Goal: Task Accomplishment & Management: Use online tool/utility

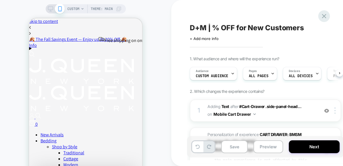
click at [322, 15] on icon at bounding box center [324, 16] width 8 height 8
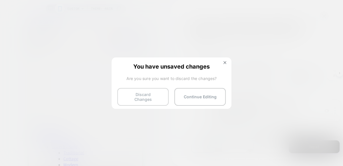
click at [133, 95] on button "Discard Changes" at bounding box center [142, 97] width 51 height 18
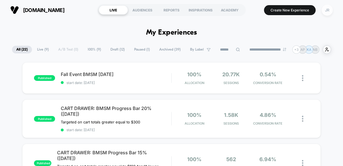
click at [324, 12] on div "JR" at bounding box center [327, 10] width 11 height 11
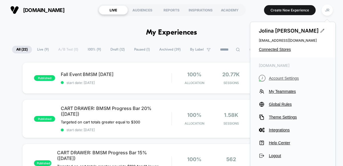
click at [274, 77] on span "Account Settings" at bounding box center [298, 78] width 58 height 5
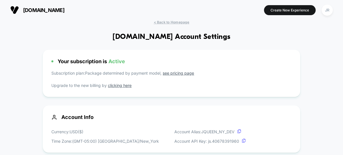
drag, startPoint x: 166, startPoint y: 37, endPoint x: 125, endPoint y: 32, distance: 40.7
click at [125, 33] on h1 "jqueen-ny.com Account Settings" at bounding box center [171, 37] width 118 height 8
drag, startPoint x: 64, startPoint y: 7, endPoint x: 24, endPoint y: 9, distance: 40.8
click at [24, 9] on span "jqueen-ny.com" at bounding box center [43, 10] width 41 height 6
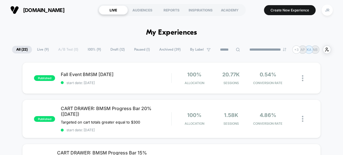
drag, startPoint x: 22, startPoint y: 8, endPoint x: 70, endPoint y: 12, distance: 48.1
click at [70, 12] on section "jqueen-ny.com" at bounding box center [51, 10] width 84 height 14
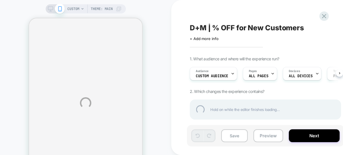
click at [221, 72] on div "CUSTOM Theme: MAIN D+M | % OFF for New Customers Click to edit experience detai…" at bounding box center [171, 102] width 343 height 205
click at [223, 75] on div "CUSTOM Theme: MAIN D+M | % OFF for New Customers Click to edit experience detai…" at bounding box center [171, 102] width 343 height 205
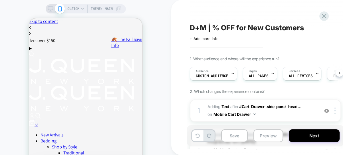
click at [223, 75] on span "Custom Audience" at bounding box center [212, 76] width 33 height 4
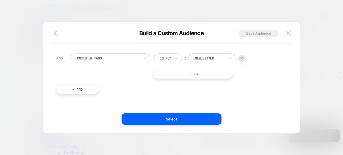
scroll to position [60, 0]
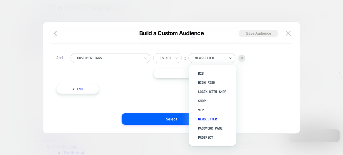
click at [212, 57] on div at bounding box center [210, 57] width 30 height 5
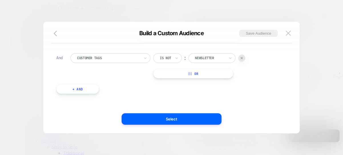
scroll to position [0, 0]
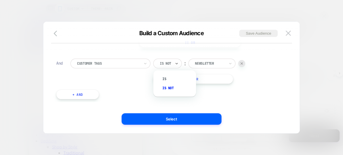
click at [167, 63] on div at bounding box center [165, 63] width 11 height 5
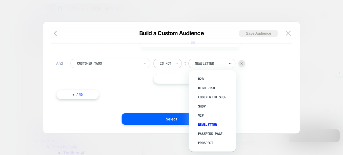
click at [229, 64] on icon at bounding box center [230, 64] width 4 height 6
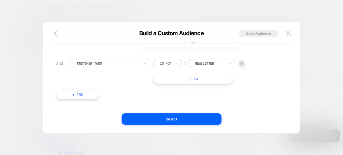
click at [151, 95] on div "Predefined Audience Is ︰ New Visitors Or Is ︰ Guests || Or And Customer Tags Is…" at bounding box center [168, 50] width 231 height 104
click at [89, 94] on button "+ And" at bounding box center [77, 94] width 43 height 10
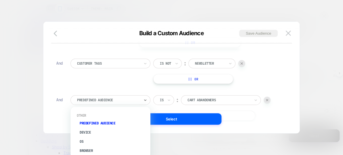
click at [100, 98] on div at bounding box center [108, 99] width 63 height 5
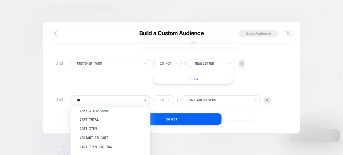
type input "***"
click at [108, 118] on div "Customer Tags" at bounding box center [113, 118] width 74 height 9
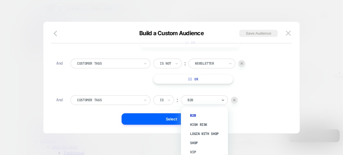
click at [196, 100] on div at bounding box center [202, 99] width 30 height 5
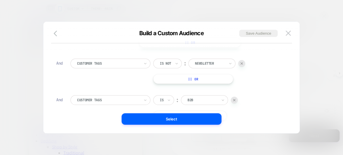
click at [233, 99] on img at bounding box center [234, 100] width 2 height 2
drag, startPoint x: 229, startPoint y: 35, endPoint x: 215, endPoint y: 47, distance: 18.6
click at [215, 47] on div "Build a Custom Audience Save Audience Use our query builder to tailor the targe…" at bounding box center [171, 80] width 256 height 106
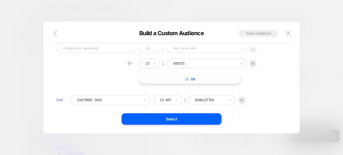
scroll to position [24, 0]
click at [214, 98] on div at bounding box center [210, 98] width 30 height 5
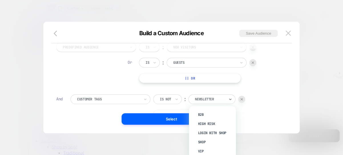
scroll to position [5, 0]
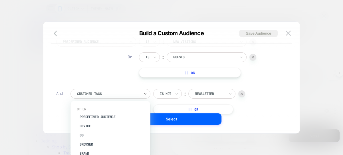
click at [134, 91] on div at bounding box center [108, 93] width 63 height 5
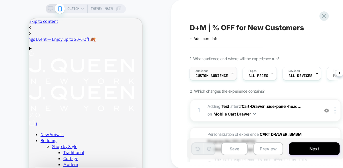
click at [206, 72] on span "Audience" at bounding box center [201, 71] width 13 height 4
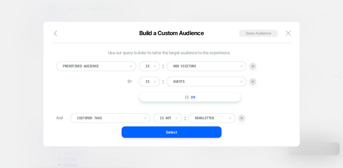
scroll to position [5, 0]
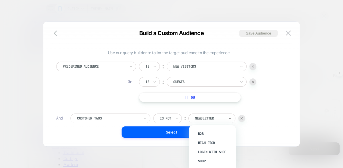
click at [231, 118] on icon at bounding box center [230, 118] width 2 height 1
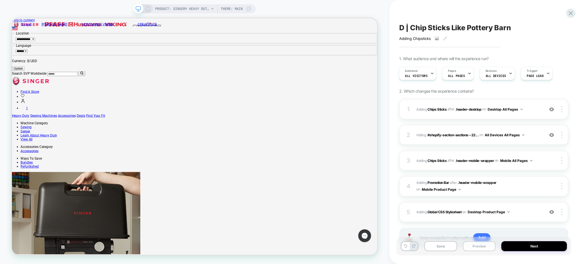
click at [476, 249] on button "Preview" at bounding box center [479, 246] width 33 height 10
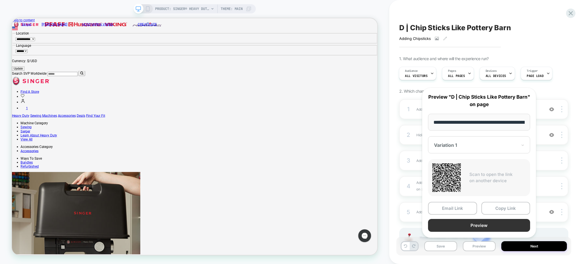
click at [490, 221] on button "Preview" at bounding box center [479, 225] width 102 height 13
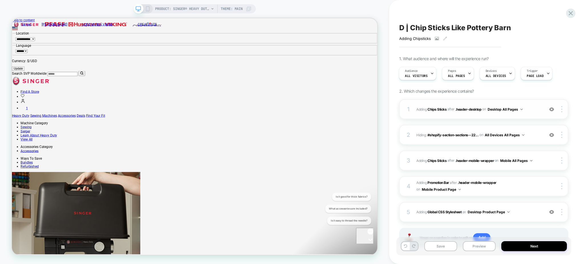
click at [531, 114] on div "1 #_loomi_addon_1759170250846 Adding Chips Sticks AFTER .header-desktop .header…" at bounding box center [484, 109] width 169 height 20
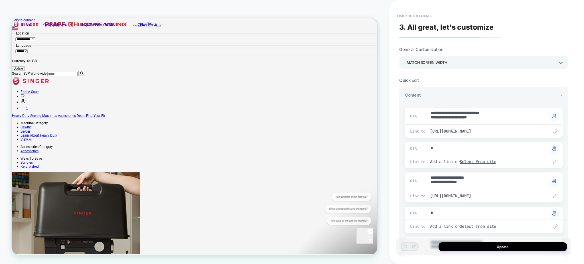
click at [452, 62] on div "Match Screen Width" at bounding box center [481, 63] width 149 height 8
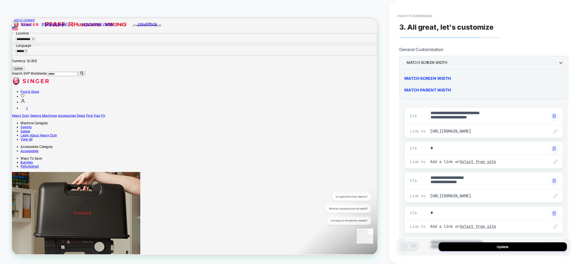
click at [443, 89] on div "Match Parent Width" at bounding box center [484, 90] width 165 height 12
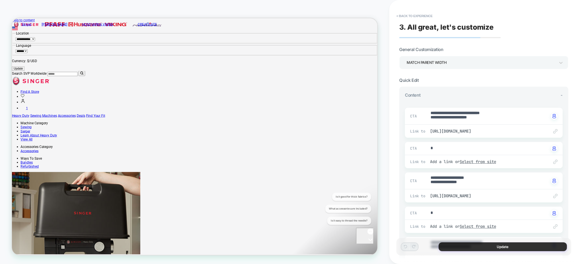
click at [447, 246] on button "Update" at bounding box center [503, 247] width 128 height 9
type textarea "*"
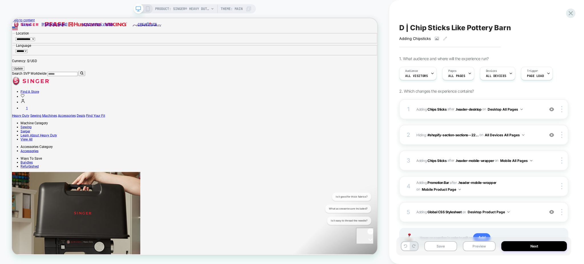
scroll to position [0, 0]
click at [472, 246] on button "Preview" at bounding box center [479, 246] width 33 height 10
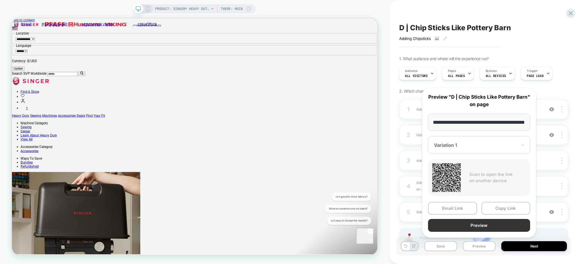
scroll to position [0, 0]
click at [492, 222] on button "Preview" at bounding box center [479, 225] width 102 height 13
